Goal: Task Accomplishment & Management: Complete application form

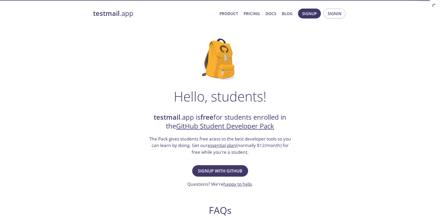
click at [327, 95] on div "Hello, students! testmail .app is free for students enrolled in the GitHub Stud…" at bounding box center [220, 188] width 254 height 317
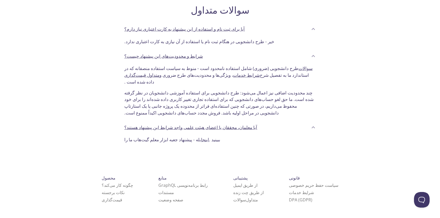
scroll to position [105, 0]
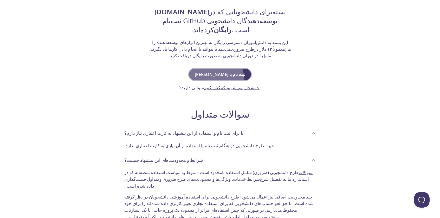
click at [225, 78] on font "ثبت نام با گیت‌هاب" at bounding box center [220, 74] width 50 height 7
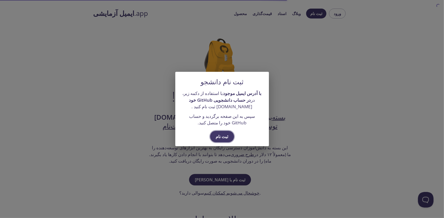
click at [219, 139] on font "ثبت نام" at bounding box center [222, 137] width 12 height 6
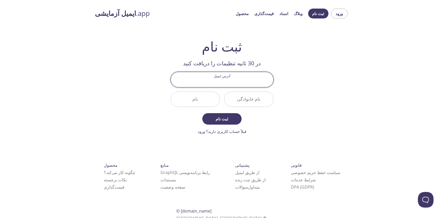
click at [230, 78] on input "آدرس ایمیل" at bounding box center [222, 79] width 102 height 15
click at [317, 4] on html "ایمیل آزمایشی .app محصول قیمت‌گذاری اسناد وبلاگ ثبت نام ورود ثبت نام در 30 ثانی…" at bounding box center [222, 118] width 444 height 236
click at [319, 17] on button "ثبت نام" at bounding box center [318, 14] width 20 height 10
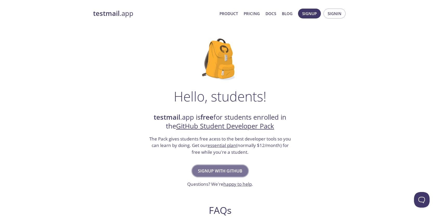
click at [212, 168] on span "Signup with GitHub" at bounding box center [220, 170] width 44 height 7
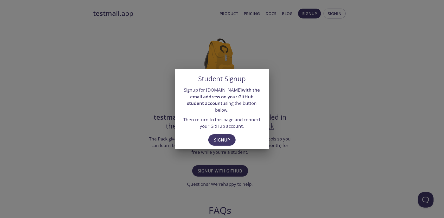
click at [226, 132] on div "Signup" at bounding box center [222, 141] width 94 height 18
click at [227, 118] on p "Then return to this page and connect your GitHub account." at bounding box center [221, 122] width 81 height 13
click at [226, 138] on span "Signup" at bounding box center [222, 139] width 16 height 7
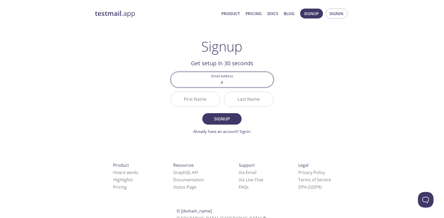
type input "[EMAIL_ADDRESS][DOMAIN_NAME]"
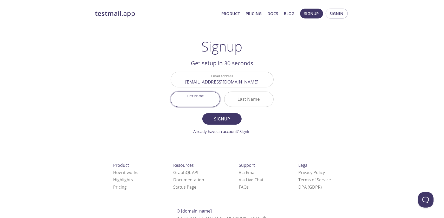
click at [202, 102] on input "First Name" at bounding box center [195, 99] width 49 height 15
type input "ALIAKBAR"
click at [251, 96] on input "Last Name" at bounding box center [248, 99] width 49 height 15
type input "a"
type input "A"
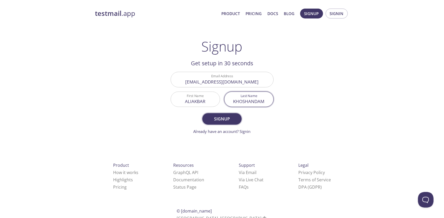
type input "KHOSHANDAM"
click at [228, 119] on span "Signup" at bounding box center [222, 118] width 28 height 7
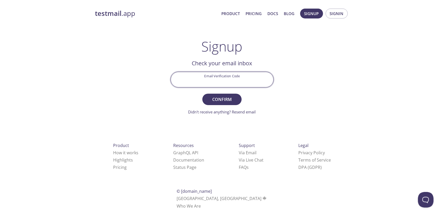
click at [219, 82] on input "Email Verification Code" at bounding box center [222, 79] width 102 height 15
paste input "WHF2JZP"
type input "WHF2JZP"
click at [226, 97] on span "Confirm" at bounding box center [222, 99] width 28 height 7
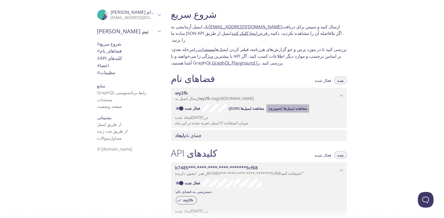
click at [285, 106] on font "مشاهده ایمیل‌ها (تصویری)" at bounding box center [287, 108] width 39 height 5
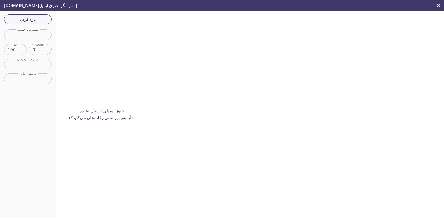
click at [100, 121] on div "هنوز ایمیلی ارسال نشده! (آیا به‌روزرسانی را امتحان می‌کنید؟)" at bounding box center [101, 114] width 90 height 206
click at [102, 110] on font "هنوز ایمیلی ارسال نشده!" at bounding box center [100, 111] width 45 height 6
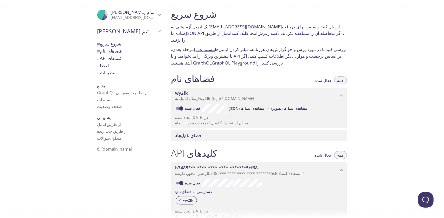
click at [323, 78] on font "فعال شده" at bounding box center [323, 80] width 16 height 5
click at [342, 78] on font "همه" at bounding box center [340, 80] width 6 height 5
click at [180, 132] on font "ایجاد" at bounding box center [179, 135] width 9 height 6
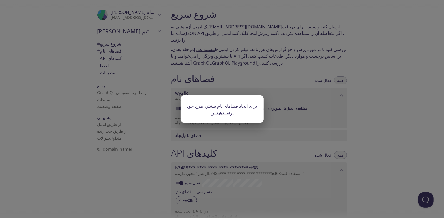
click at [228, 128] on div "برای ایجاد فضاهای نام بیشتر، طرح خود را ارتقا دهید ." at bounding box center [222, 109] width 444 height 218
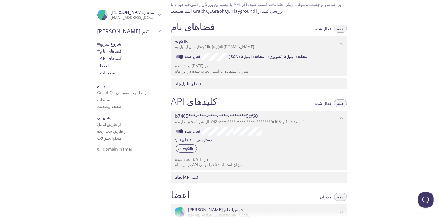
scroll to position [52, 0]
click at [205, 137] on font "دسترسی به فضای نام:" at bounding box center [193, 139] width 37 height 5
click at [257, 54] on font "مشاهده ایمیل‌ها (JSON)" at bounding box center [247, 56] width 36 height 5
click at [120, 44] on span "# شروع سریع" at bounding box center [128, 44] width 63 height 7
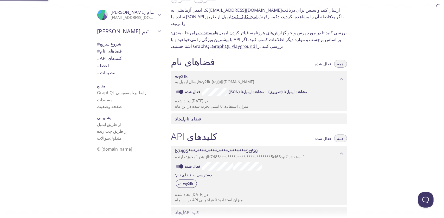
scroll to position [8, 0]
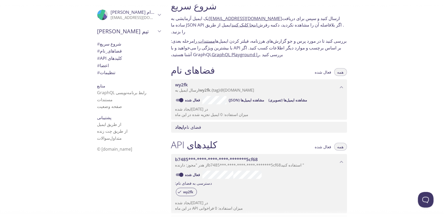
click at [240, 87] on font "@inbox.testmail.app" at bounding box center [237, 89] width 34 height 5
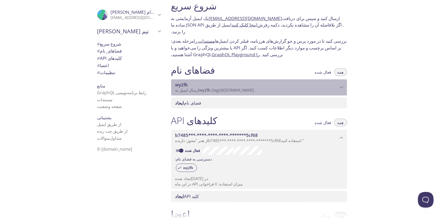
click at [240, 87] on font "@inbox.testmail.app" at bounding box center [237, 89] width 34 height 5
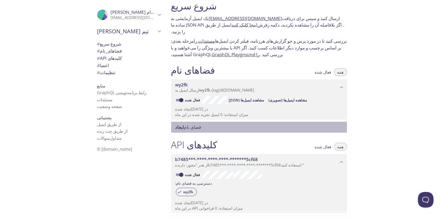
click at [206, 124] on span "ایجاد فضای نام" at bounding box center [259, 127] width 169 height 6
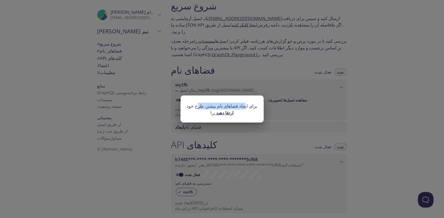
drag, startPoint x: 245, startPoint y: 106, endPoint x: 198, endPoint y: 108, distance: 47.1
click at [198, 108] on font "برای ایجاد فضاهای نام بیشتر، طرح خود را" at bounding box center [222, 109] width 71 height 13
click at [225, 106] on font "برای ایجاد فضاهای نام بیشتر، طرح خود را" at bounding box center [222, 109] width 71 height 13
click at [206, 105] on font "برای ایجاد فضاهای نام بیشتر، طرح خود را" at bounding box center [222, 109] width 71 height 13
click at [214, 106] on font "برای ایجاد فضاهای نام بیشتر، طرح خود را" at bounding box center [222, 109] width 71 height 13
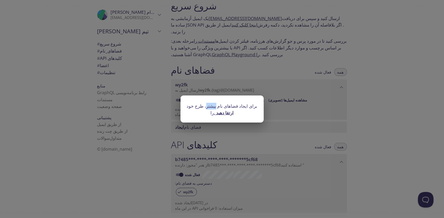
click at [214, 106] on font "برای ایجاد فضاهای نام بیشتر، طرح خود را" at bounding box center [222, 109] width 71 height 13
click at [200, 107] on font "برای ایجاد فضاهای نام بیشتر، طرح خود را" at bounding box center [222, 109] width 71 height 13
click at [390, 127] on div "برای ایجاد فضاهای نام بیشتر، طرح خود را ارتقا دهید ." at bounding box center [222, 109] width 444 height 218
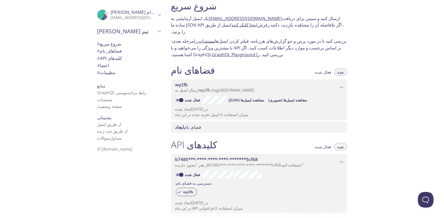
click at [342, 69] on font "همه" at bounding box center [340, 71] width 6 height 5
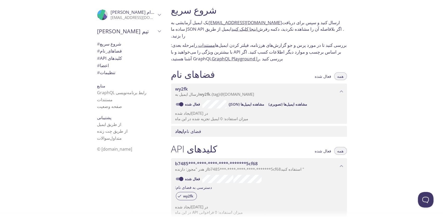
scroll to position [0, 0]
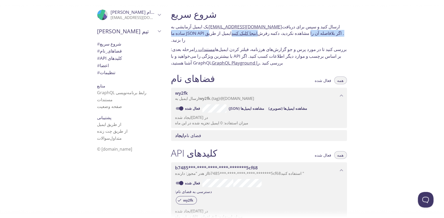
drag, startPoint x: 305, startPoint y: 32, endPoint x: 211, endPoint y: 32, distance: 93.6
click at [211, 32] on font "یک ایمیل آزمایشی به wy2fk.test@inbox.testmail.app ارسال کنید و سپس برای دریافت …" at bounding box center [257, 33] width 173 height 19
click at [230, 37] on div "شروع سریع یک ایمیل آزمایشی به wy2fk.test@inbox.testmail.app ارسال کنید و سپس بر…" at bounding box center [259, 37] width 184 height 64
click at [232, 34] on font "اینجا کلیک کنید" at bounding box center [245, 33] width 26 height 6
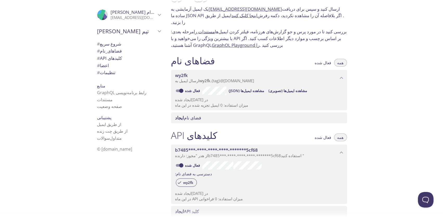
scroll to position [26, 0]
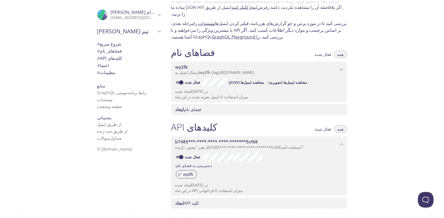
click at [230, 70] on font "@inbox.testmail.app" at bounding box center [237, 72] width 34 height 5
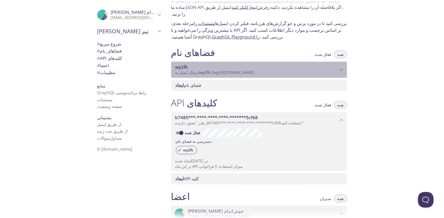
drag, startPoint x: 263, startPoint y: 66, endPoint x: 227, endPoint y: 65, distance: 35.9
click at [228, 70] on p "ارسال ایمیل به wy2fk . {tag} @inbox.testmail.app" at bounding box center [256, 72] width 163 height 5
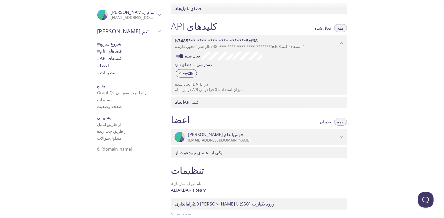
scroll to position [152, 0]
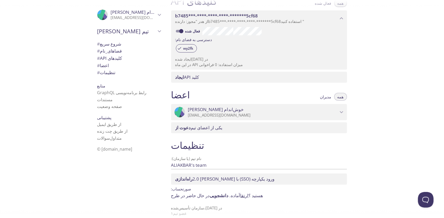
click at [223, 125] on font "یکی از اعضای تیم" at bounding box center [207, 128] width 32 height 6
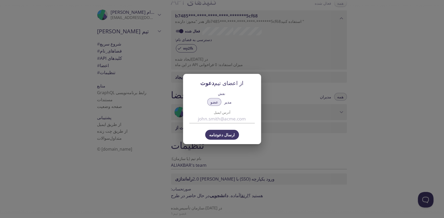
click at [269, 116] on div "دعوت از اعضای تیم نقش عضو مدیر آدرس ایمیل ارسال دعوتنامه" at bounding box center [222, 109] width 444 height 218
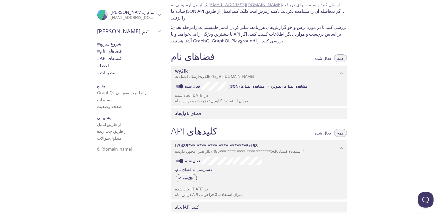
scroll to position [22, 0]
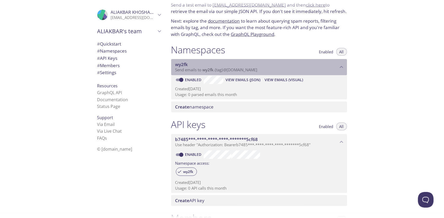
drag, startPoint x: 261, startPoint y: 69, endPoint x: 221, endPoint y: 69, distance: 40.3
click at [221, 69] on p "Send emails to wy2fk . {tag} @inbox.testmail.app" at bounding box center [256, 69] width 163 height 5
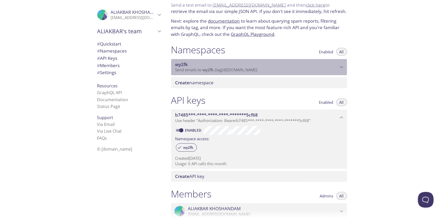
click at [225, 67] on span "wy2fk" at bounding box center [256, 65] width 163 height 6
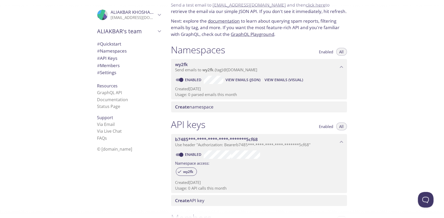
drag, startPoint x: 217, startPoint y: 63, endPoint x: 314, endPoint y: 59, distance: 96.5
click at [314, 59] on div "wy2fk Send emails to wy2fk . {tag} @inbox.testmail.app" at bounding box center [259, 67] width 176 height 16
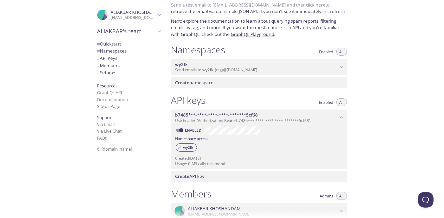
click at [311, 66] on span "wy2fk" at bounding box center [256, 65] width 163 height 6
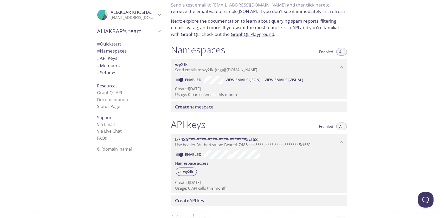
click at [221, 94] on p "Usage: 0 parsed emails this month" at bounding box center [258, 94] width 167 height 5
click at [288, 78] on span "View Emails (Visual)" at bounding box center [283, 80] width 38 height 6
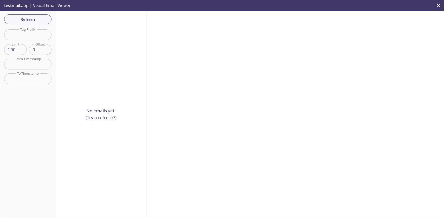
drag, startPoint x: 103, startPoint y: 126, endPoint x: 114, endPoint y: 146, distance: 22.8
click at [103, 126] on div "No emails yet! (Try a refresh?)" at bounding box center [101, 114] width 90 height 206
click at [35, 13] on div "Refresh Filters Tag Prefix Tag Prefix Limit 100 Limit Offset 0 Offset From Time…" at bounding box center [28, 114] width 56 height 206
click at [35, 16] on span "Refresh" at bounding box center [27, 19] width 39 height 7
click at [51, 3] on p "testmail .app | Visual Email Viewer" at bounding box center [37, 5] width 74 height 11
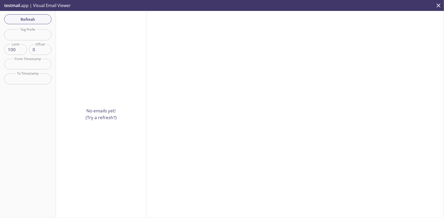
click at [20, 5] on p "testmail .app | Visual Email Viewer" at bounding box center [37, 5] width 74 height 11
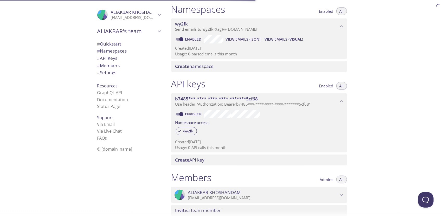
scroll to position [112, 0]
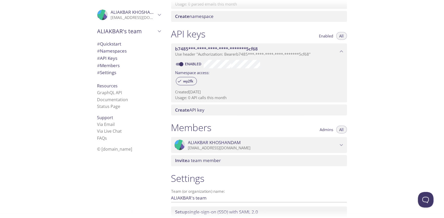
click at [228, 162] on span "Invite a team member" at bounding box center [259, 161] width 169 height 6
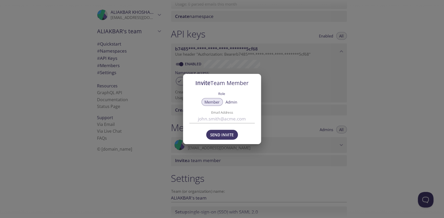
click at [228, 162] on div "Invite Team Member Role Member Admin Email Address Send Invite" at bounding box center [222, 109] width 444 height 218
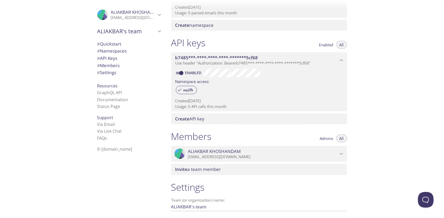
scroll to position [0, 0]
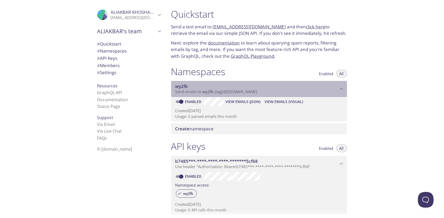
drag, startPoint x: 257, startPoint y: 90, endPoint x: 212, endPoint y: 92, distance: 45.3
click at [212, 92] on span "Send emails to wy2fk . {tag} @inbox.testmail.app" at bounding box center [216, 91] width 82 height 5
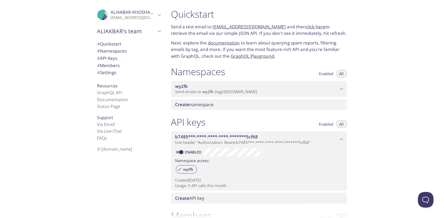
click at [296, 100] on div "Create namespace" at bounding box center [259, 104] width 176 height 11
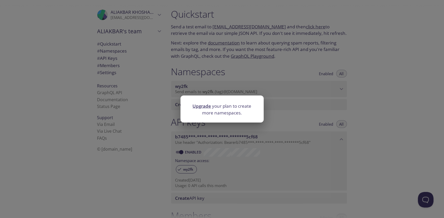
click at [307, 94] on div "Upgrade your plan to create more namespaces." at bounding box center [222, 109] width 444 height 218
